Goal: Find specific page/section: Find specific page/section

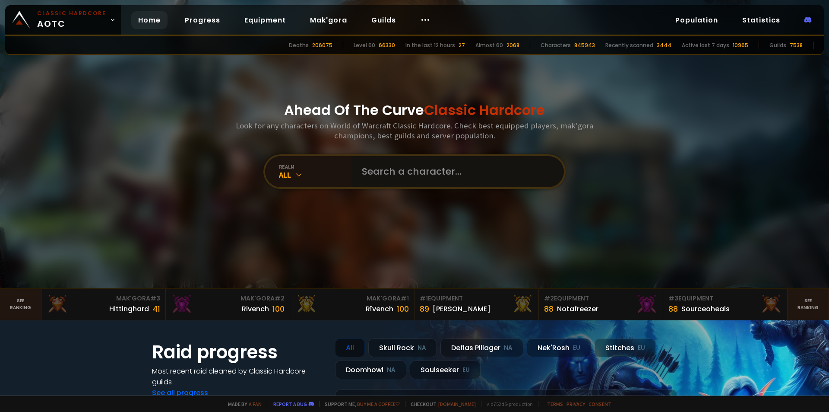
click at [438, 165] on input "text" at bounding box center [455, 171] width 197 height 31
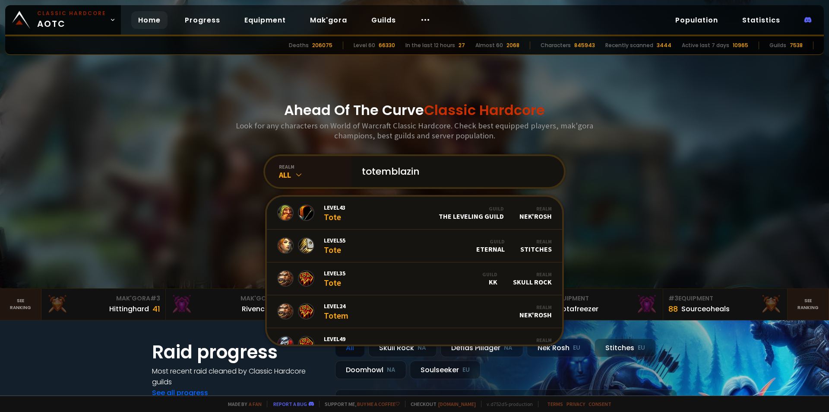
type input "totemblazing"
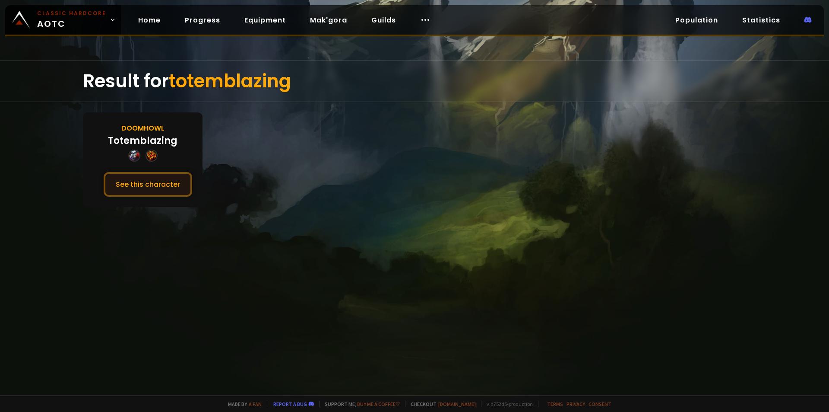
click at [143, 178] on button "See this character" at bounding box center [148, 184] width 89 height 25
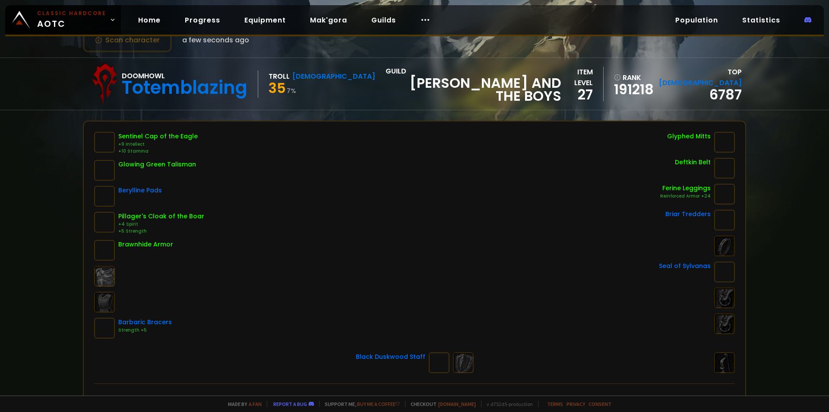
scroll to position [18, 0]
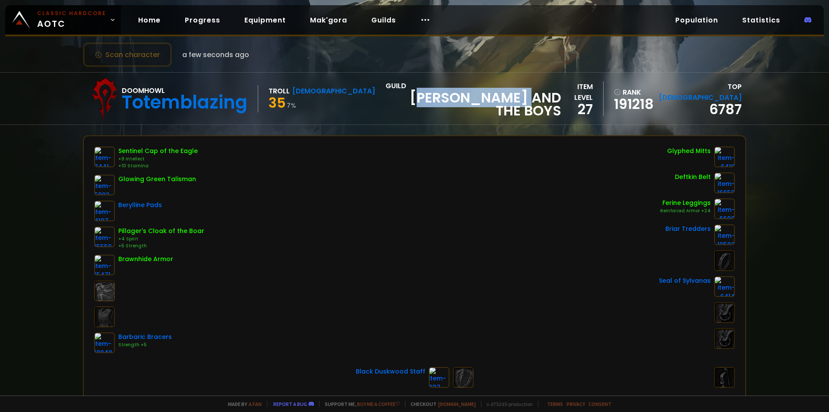
drag, startPoint x: 345, startPoint y: 104, endPoint x: 454, endPoint y: 121, distance: 111.0
click at [454, 121] on div "Doomhowl Totemblazing Troll Shaman 35 7 % guild [PERSON_NAME] and The Boys item…" at bounding box center [414, 99] width 663 height 52
click at [488, 103] on span "[PERSON_NAME] and The Boys" at bounding box center [474, 104] width 176 height 26
drag, startPoint x: 488, startPoint y: 103, endPoint x: 343, endPoint y: 104, distance: 144.7
click at [386, 104] on span "[PERSON_NAME] and The Boys" at bounding box center [474, 104] width 176 height 26
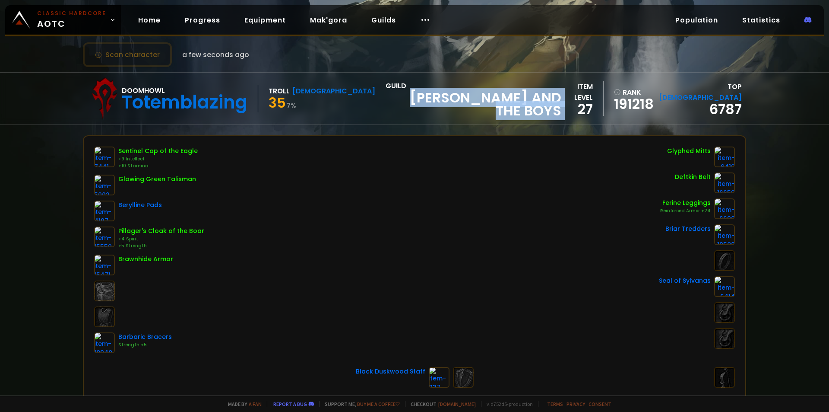
copy span "[PERSON_NAME] and The Boys"
click at [386, 107] on span "[PERSON_NAME] and The Boys" at bounding box center [474, 104] width 176 height 26
